Goal: Check status

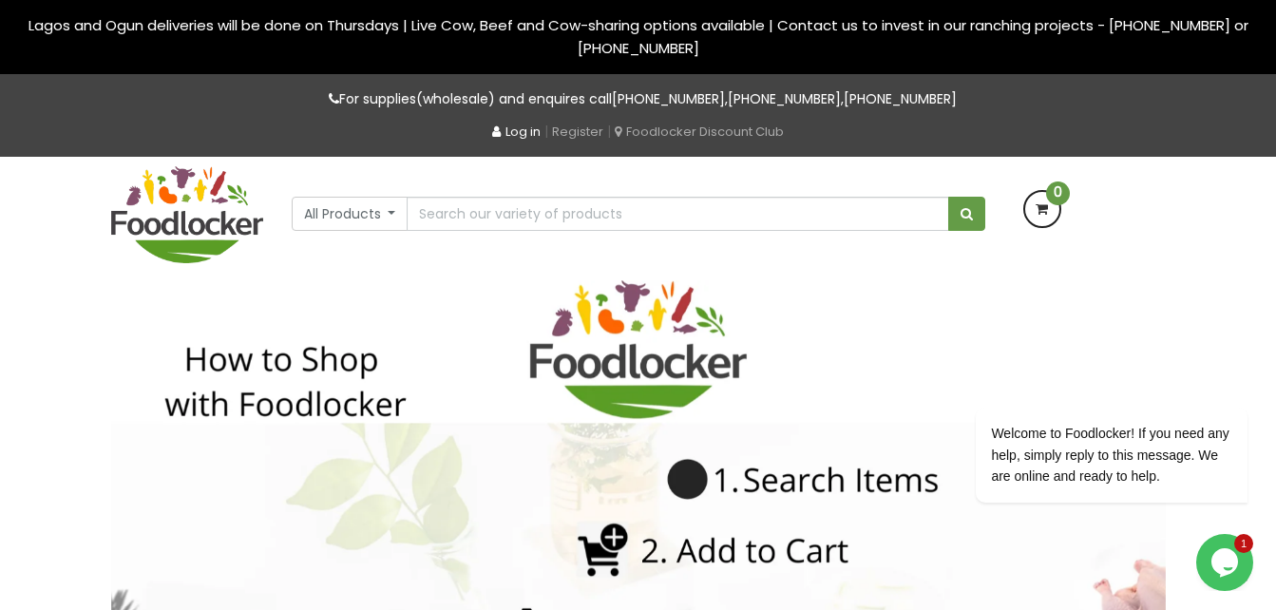
click at [514, 133] on link "Log in" at bounding box center [516, 132] width 48 height 18
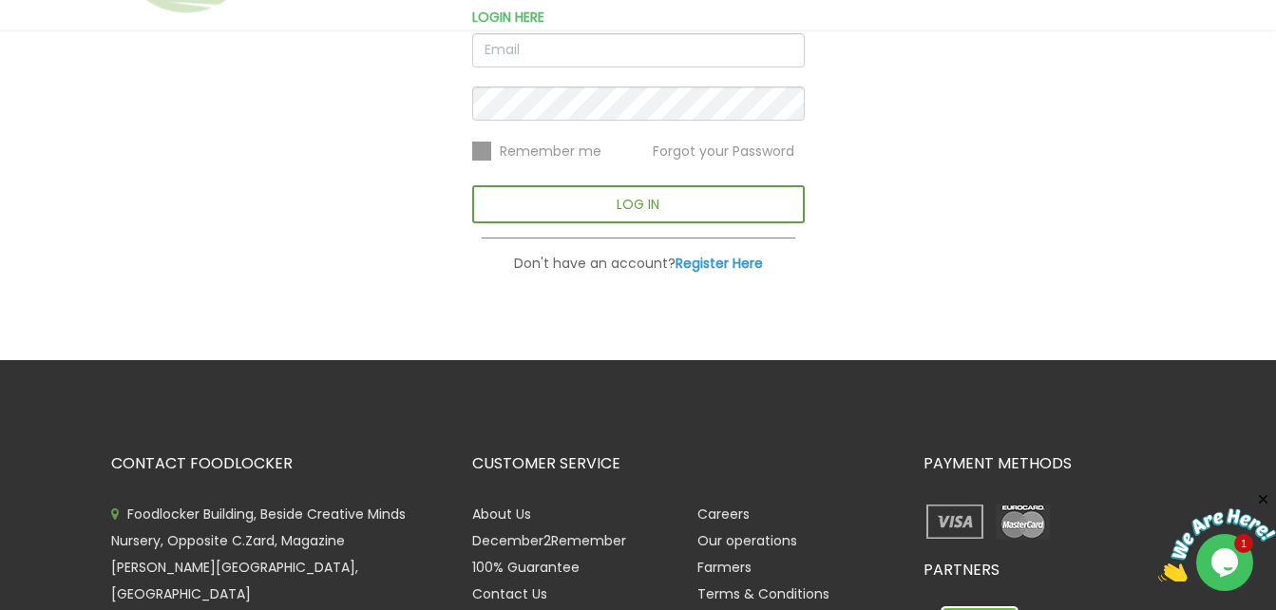
scroll to position [380, 0]
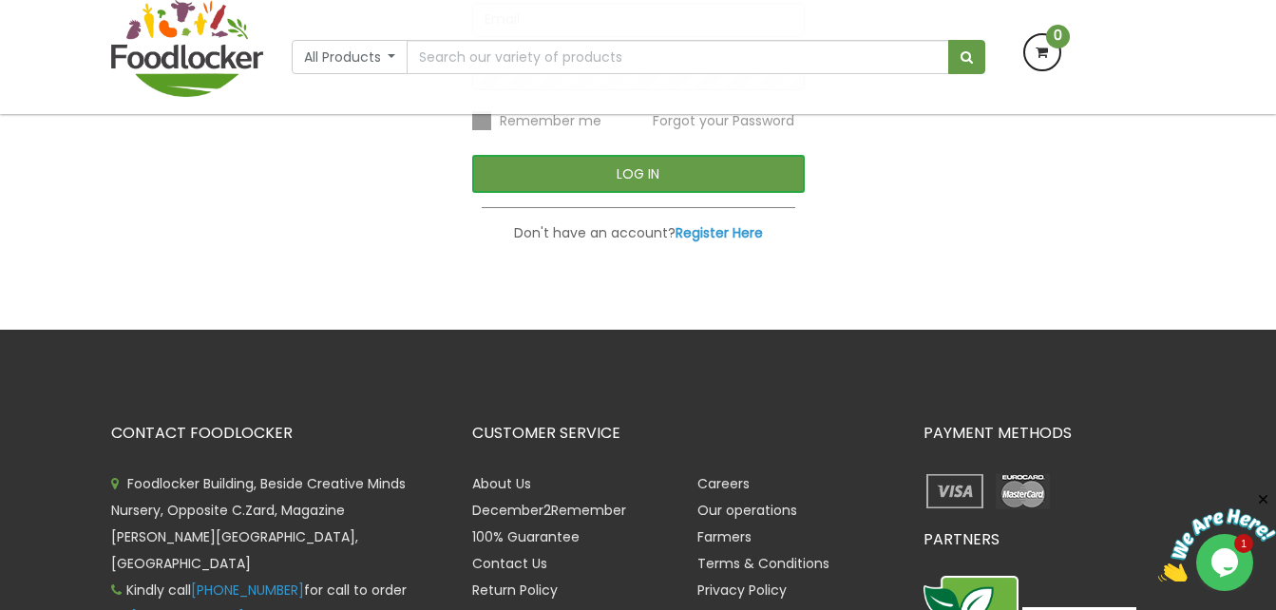
type input "soupedonline@gmail.com"
click at [626, 172] on button "LOG IN" at bounding box center [638, 174] width 332 height 38
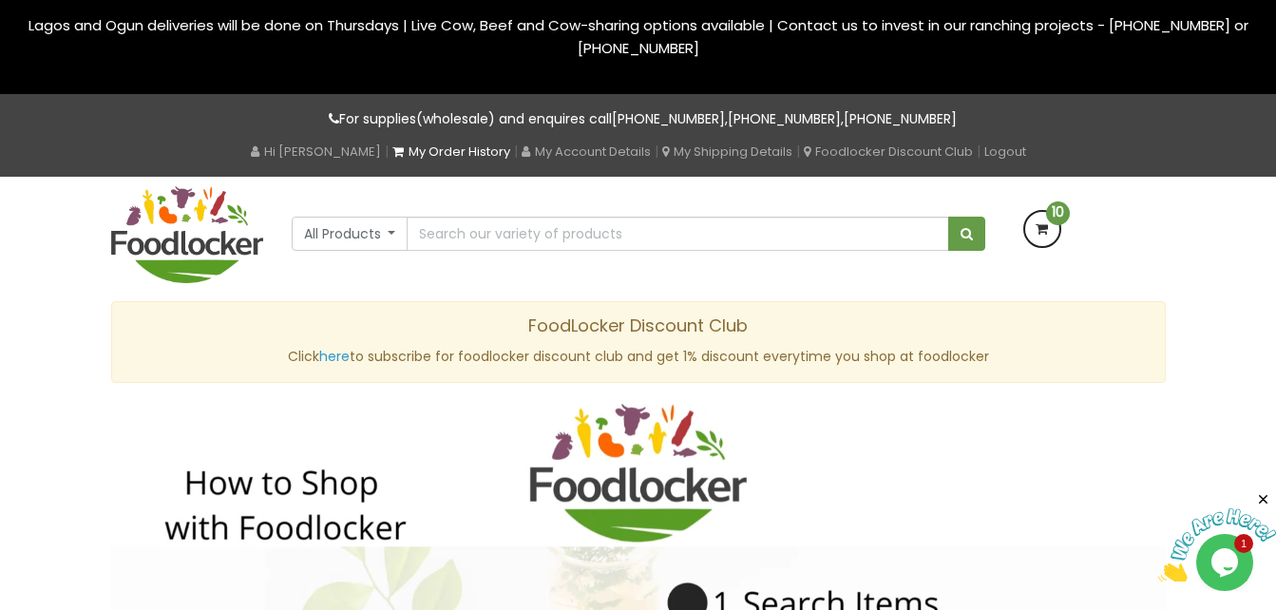
click at [446, 154] on link "My Order History" at bounding box center [451, 151] width 118 height 18
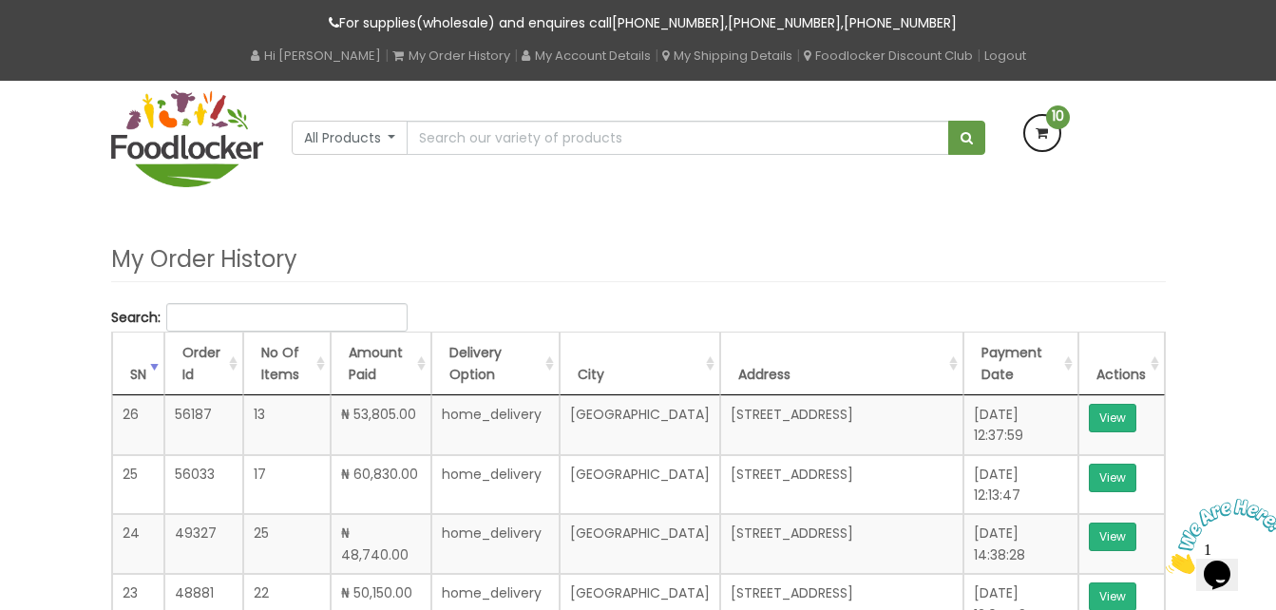
scroll to position [95, 0]
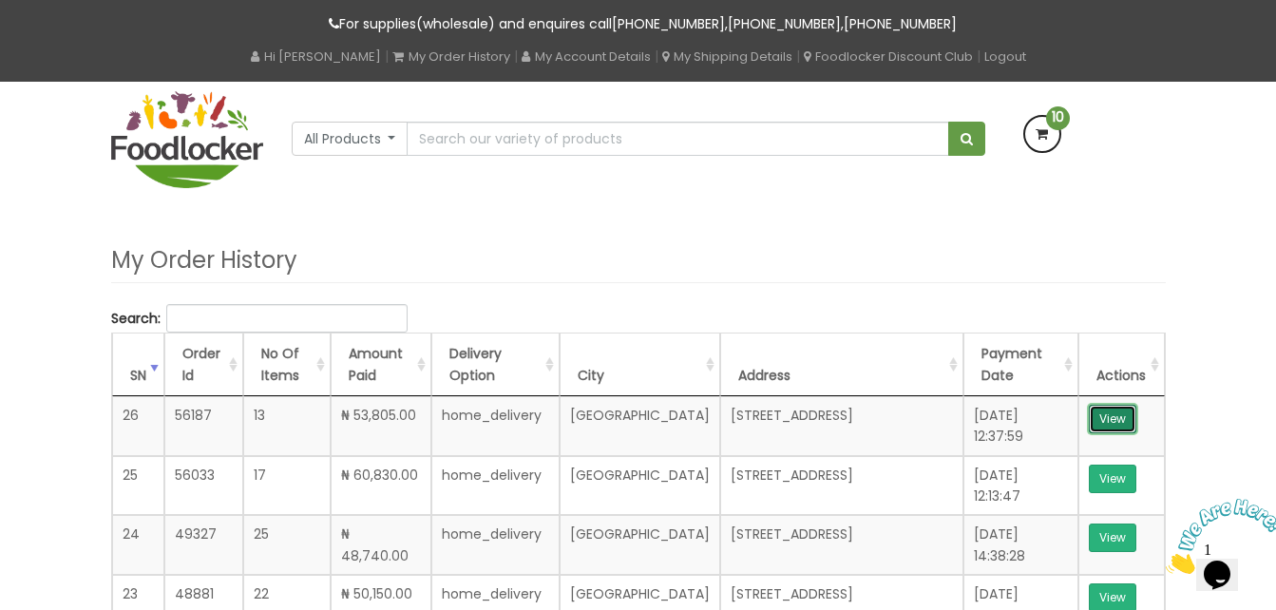
click at [1116, 416] on link "View" at bounding box center [1112, 419] width 47 height 28
